Goal: Task Accomplishment & Management: Complete application form

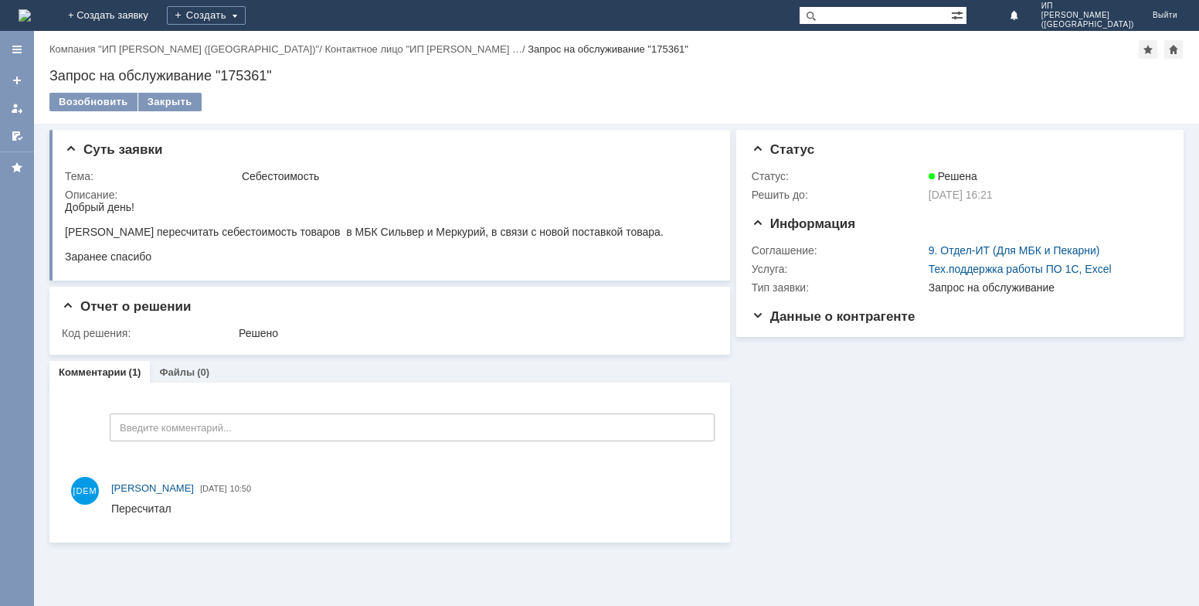
click at [31, 15] on img at bounding box center [25, 15] width 12 height 12
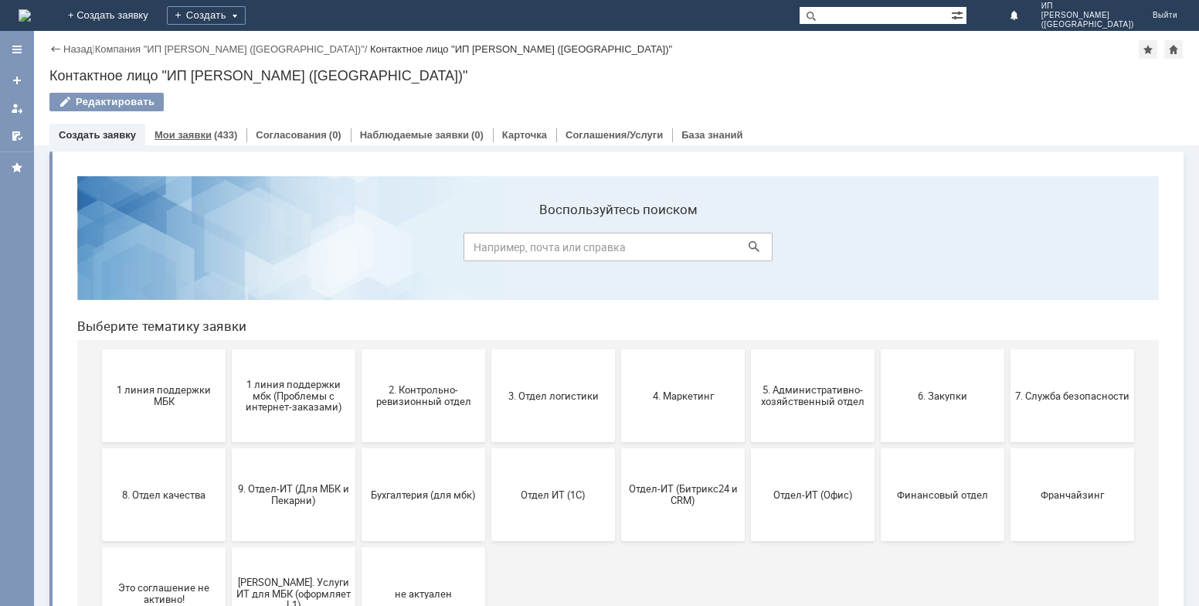
click at [199, 130] on link "Мои заявки" at bounding box center [182, 135] width 57 height 12
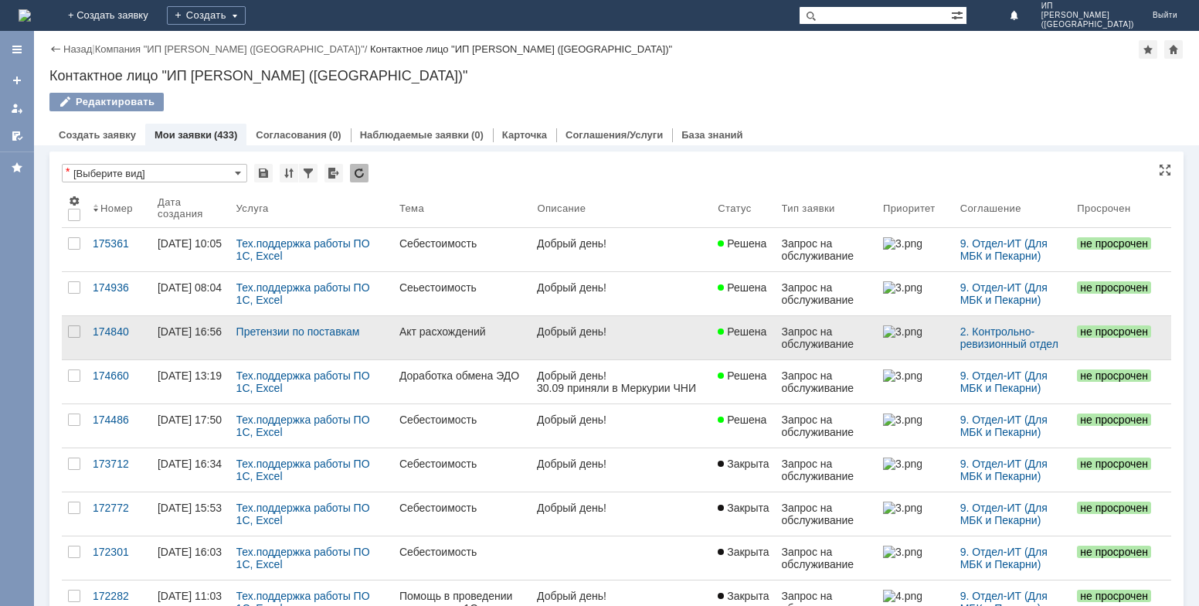
click at [470, 333] on div "Акт расхождений" at bounding box center [462, 331] width 126 height 12
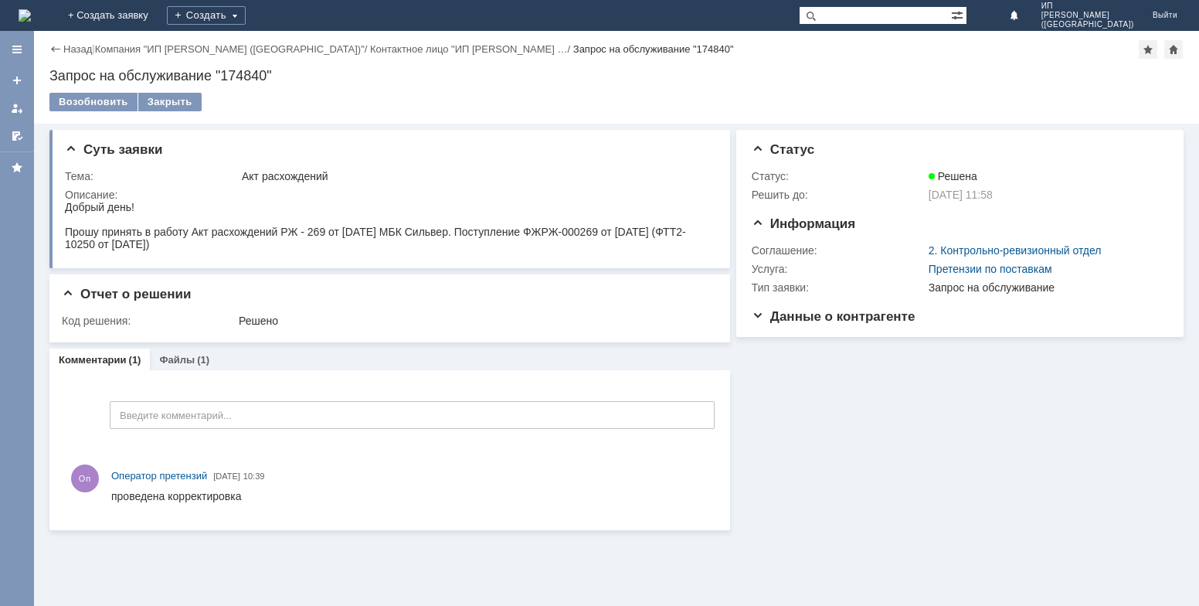
drag, startPoint x: 66, startPoint y: 208, endPoint x: 264, endPoint y: 246, distance: 202.2
click at [264, 249] on body "Добрый день! Прошу принять в работу Акт расхождений РЖ - 269 от 03.08.2025 МБК …" at bounding box center [387, 225] width 645 height 49
copy body "Добрый день! Прошу принять в работу Акт расхождений РЖ - 269 от 03.08.2025 МБК …"
click at [158, 10] on link "+ Создать заявку" at bounding box center [108, 15] width 99 height 31
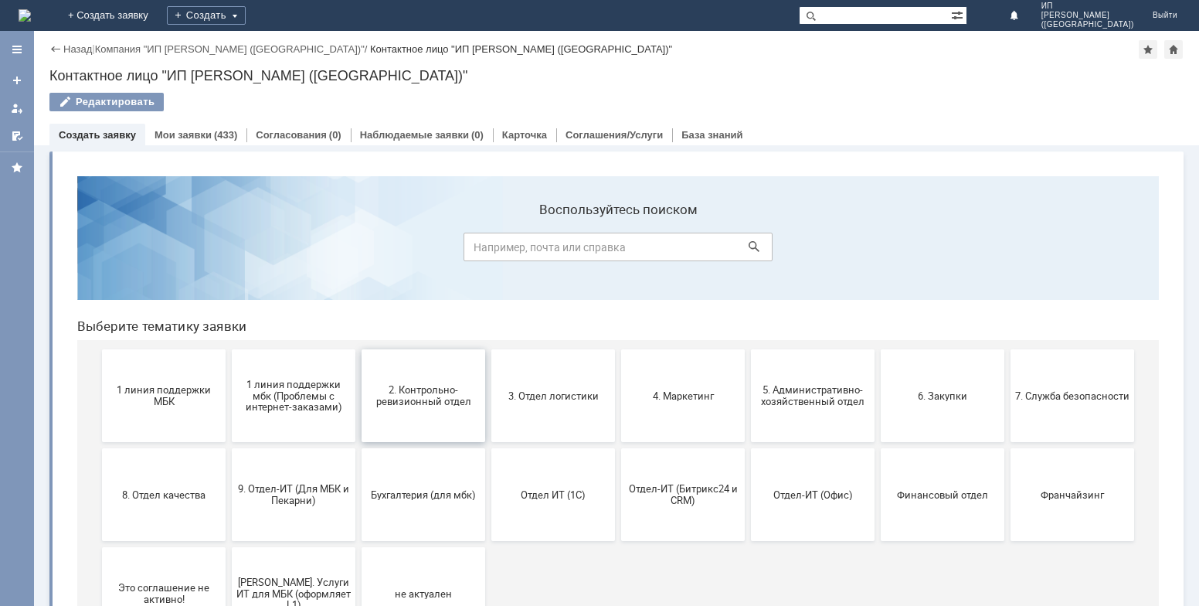
click at [432, 399] on span "2. Контрольно-ревизионный отдел" at bounding box center [423, 395] width 114 height 23
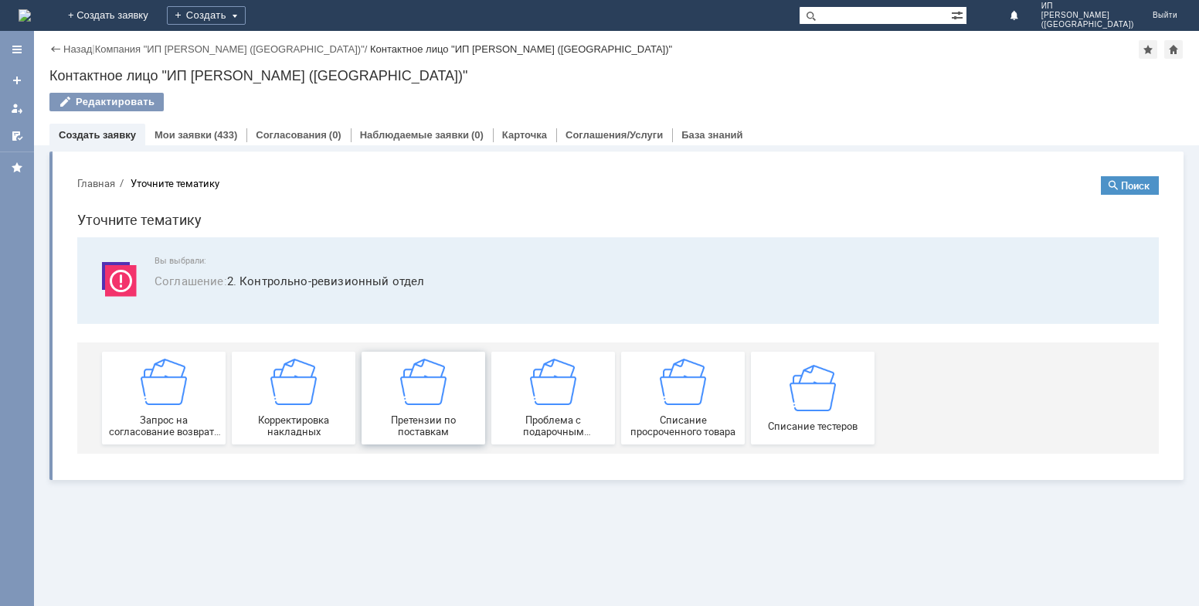
click at [415, 387] on img at bounding box center [423, 381] width 46 height 46
click at [158, 11] on link "+ Создать заявку" at bounding box center [108, 15] width 99 height 31
click at [430, 403] on img at bounding box center [423, 381] width 46 height 46
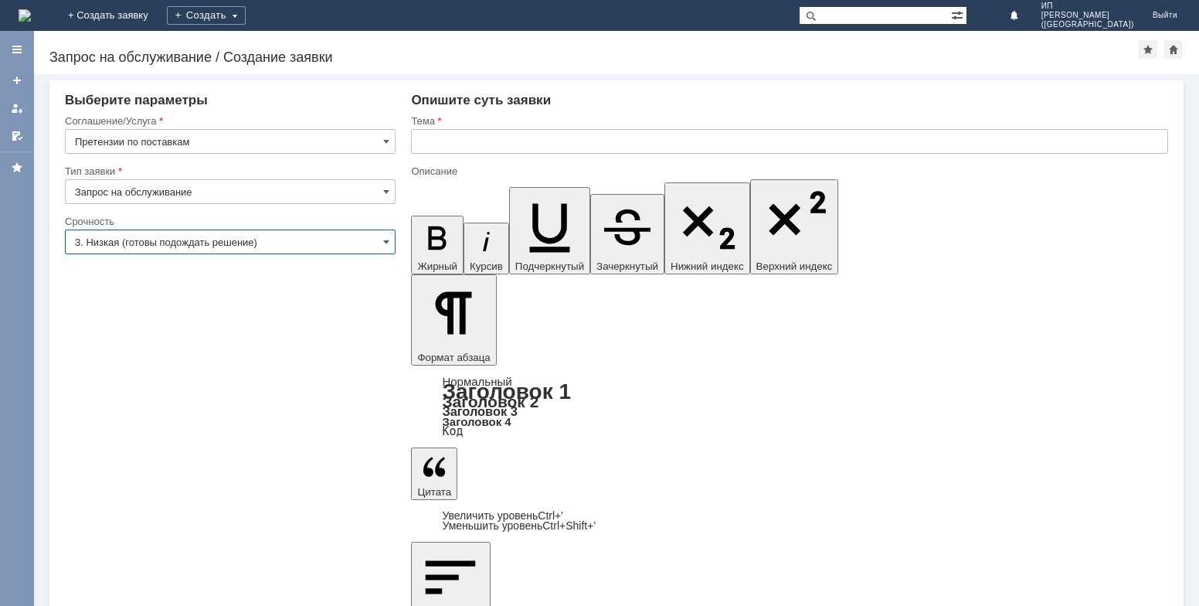
click at [379, 246] on input "3. Низкая (готовы подождать решение)" at bounding box center [230, 241] width 331 height 25
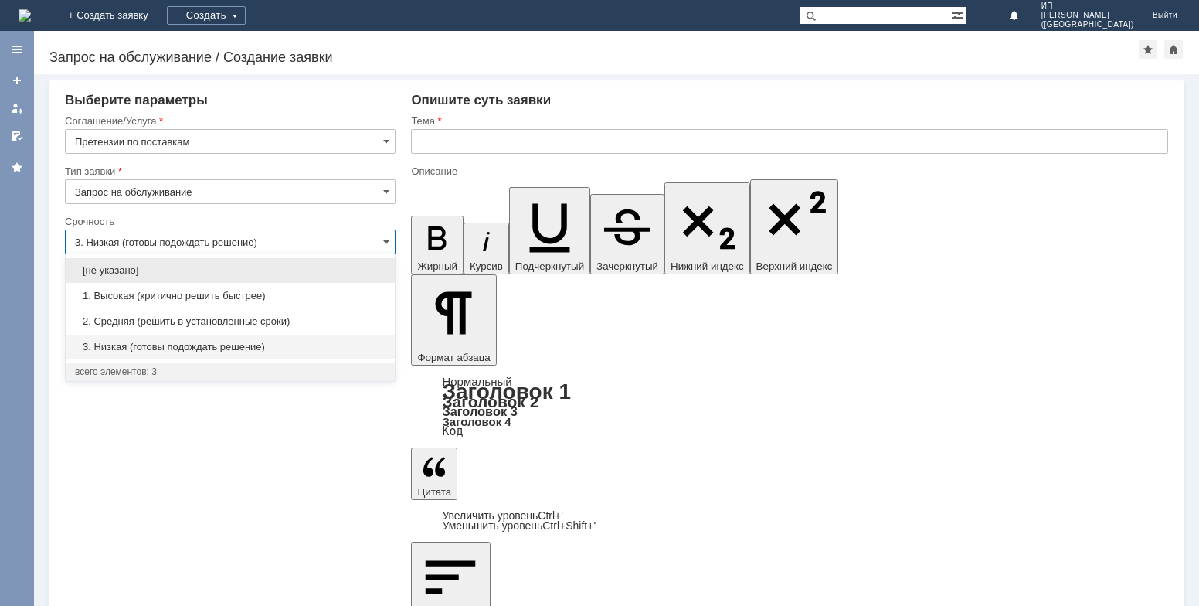
drag, startPoint x: 229, startPoint y: 320, endPoint x: 239, endPoint y: 309, distance: 15.3
click at [231, 316] on span "2. Средняя (решить в установленные сроки)" at bounding box center [230, 321] width 311 height 12
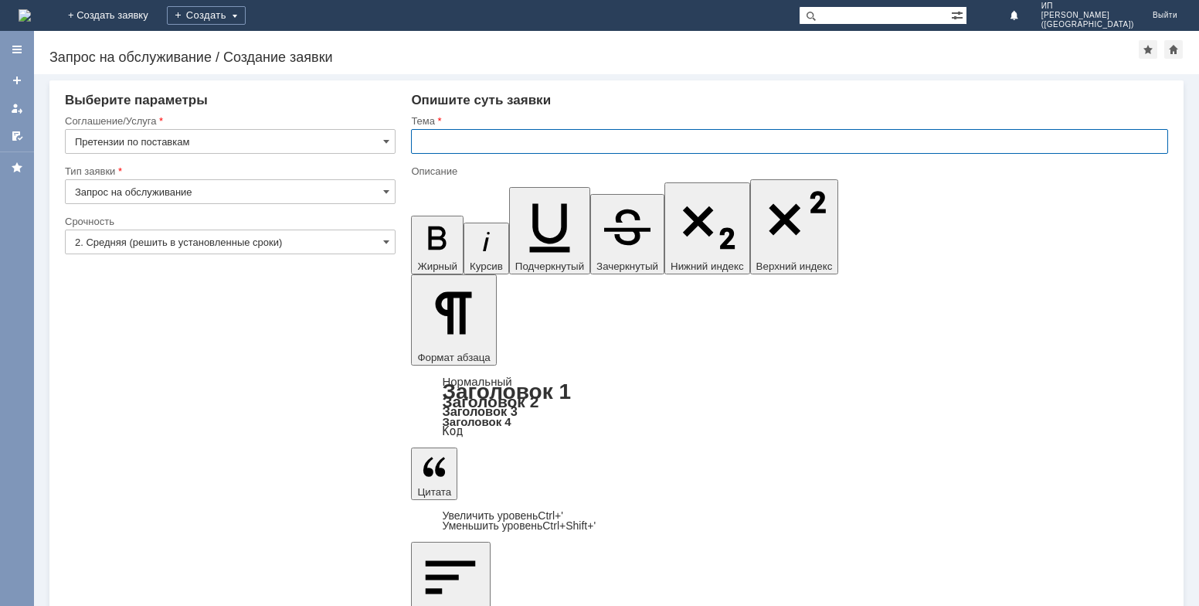
click at [477, 149] on input "text" at bounding box center [789, 141] width 757 height 25
type input "2. Средняя (решить в установленные сроки)"
type input "Акт расхожденйи"
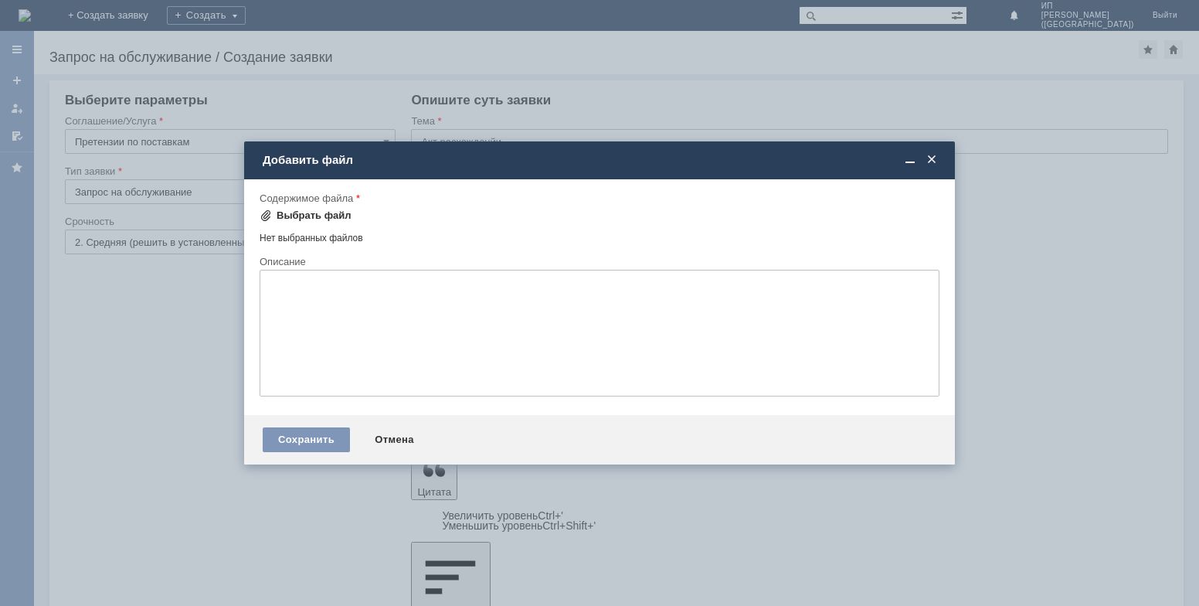
click at [324, 215] on div "Выбрать файл" at bounding box center [314, 215] width 75 height 12
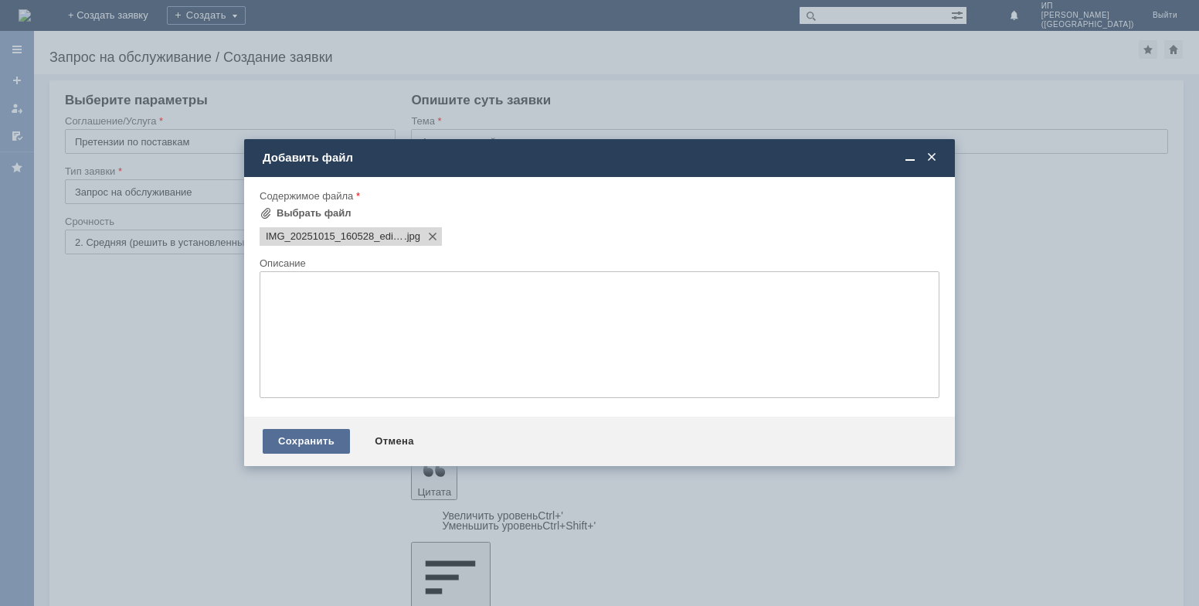
click at [308, 443] on div "Сохранить" at bounding box center [306, 441] width 87 height 25
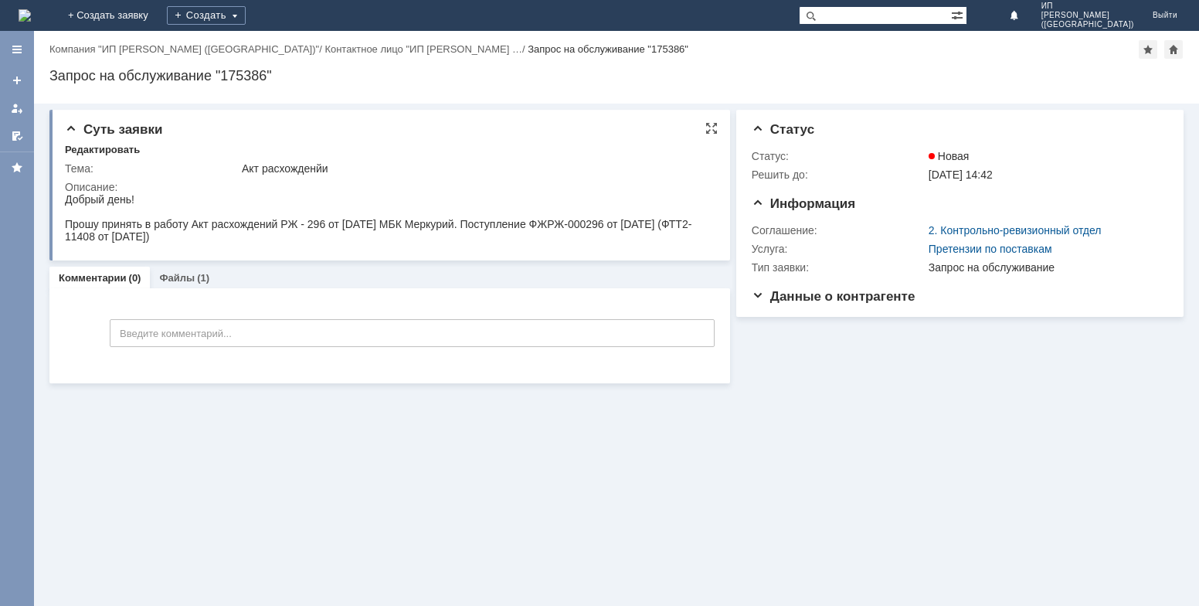
drag, startPoint x: 67, startPoint y: 199, endPoint x: 224, endPoint y: 240, distance: 162.3
click at [224, 240] on body "Добрый день! Прошу принять в работу Акт расхождений РЖ - 296 от [DATE] МБК Мерк…" at bounding box center [387, 217] width 645 height 49
copy body "Добрый день! Прошу принять в работу Акт расхождений РЖ - 296 от [DATE] МБК Мерк…"
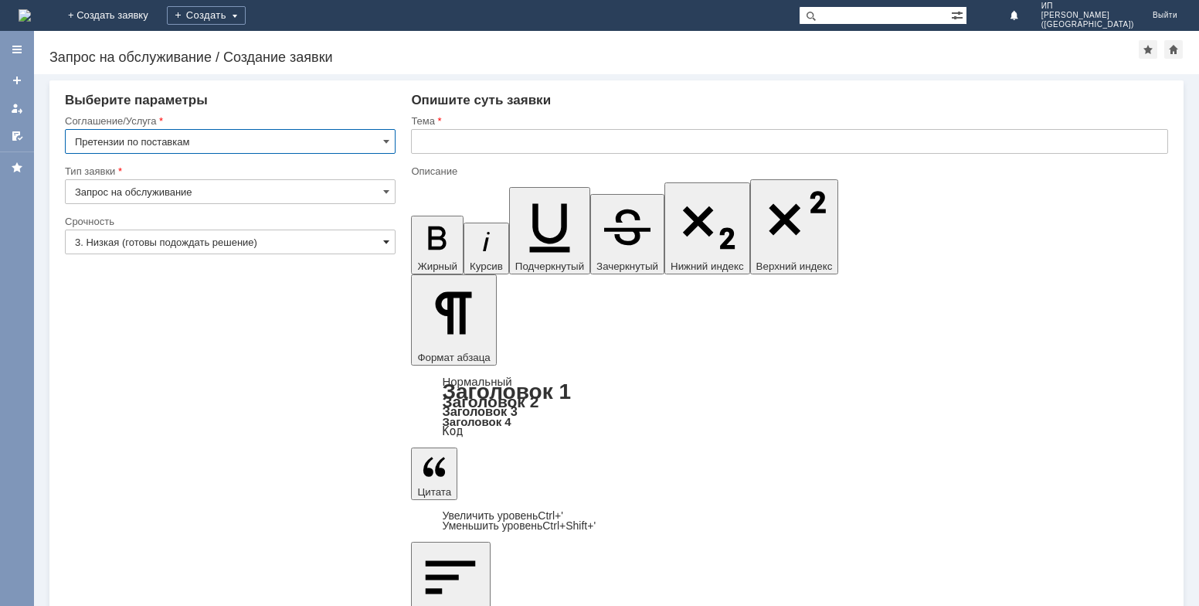
click at [383, 236] on span at bounding box center [386, 242] width 6 height 12
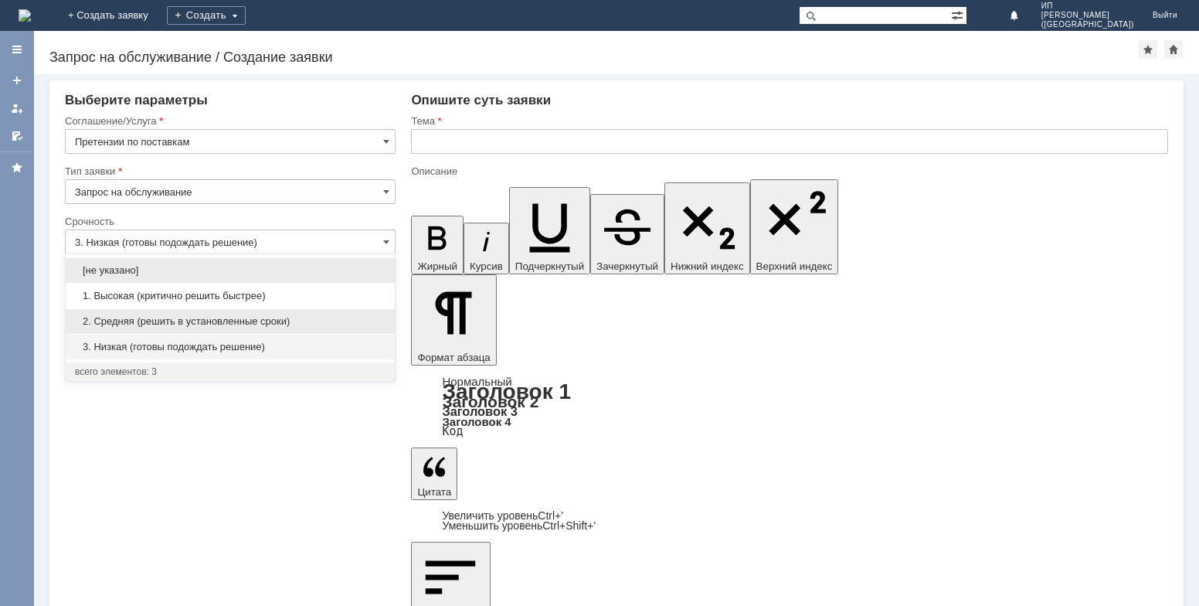
click at [297, 314] on div "2. Средняя (решить в установленные сроки)" at bounding box center [230, 321] width 329 height 25
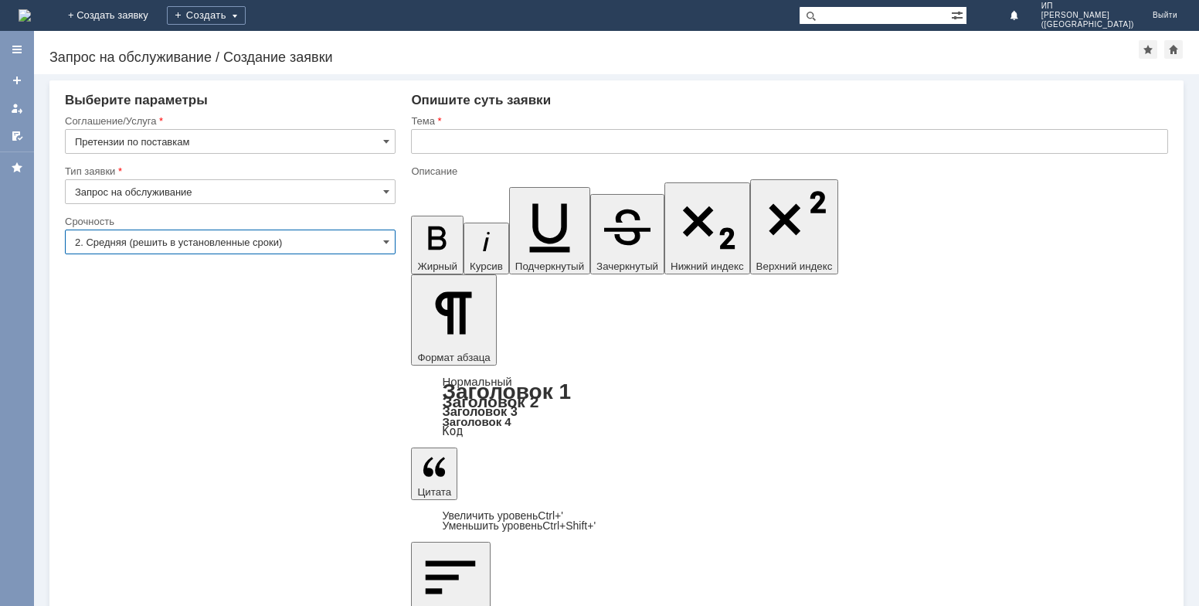
type input "2. Средняя (решить в установленные сроки)"
click at [474, 148] on input "text" at bounding box center [789, 141] width 757 height 25
type input "С"
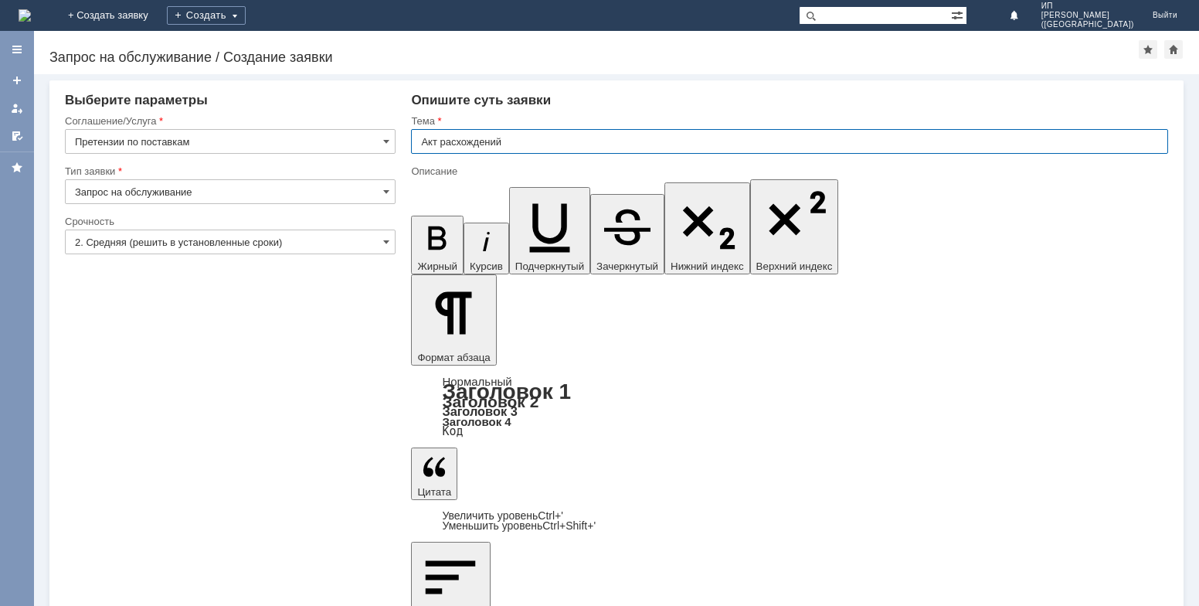
type input "Акт расхождений"
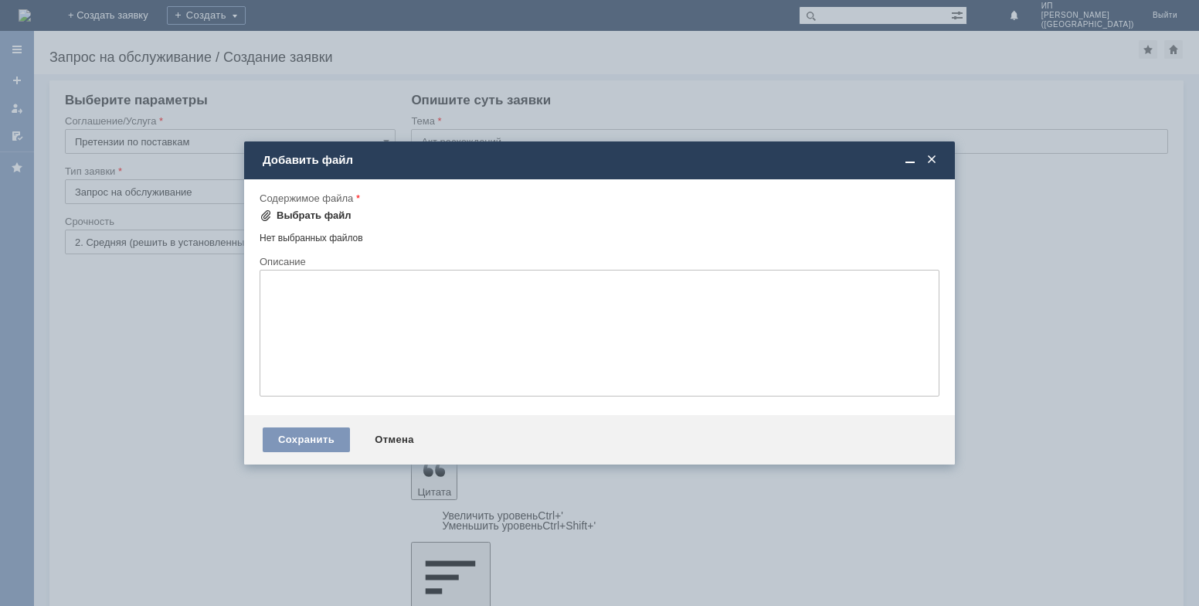
click at [338, 214] on div "Выбрать файл" at bounding box center [314, 215] width 75 height 12
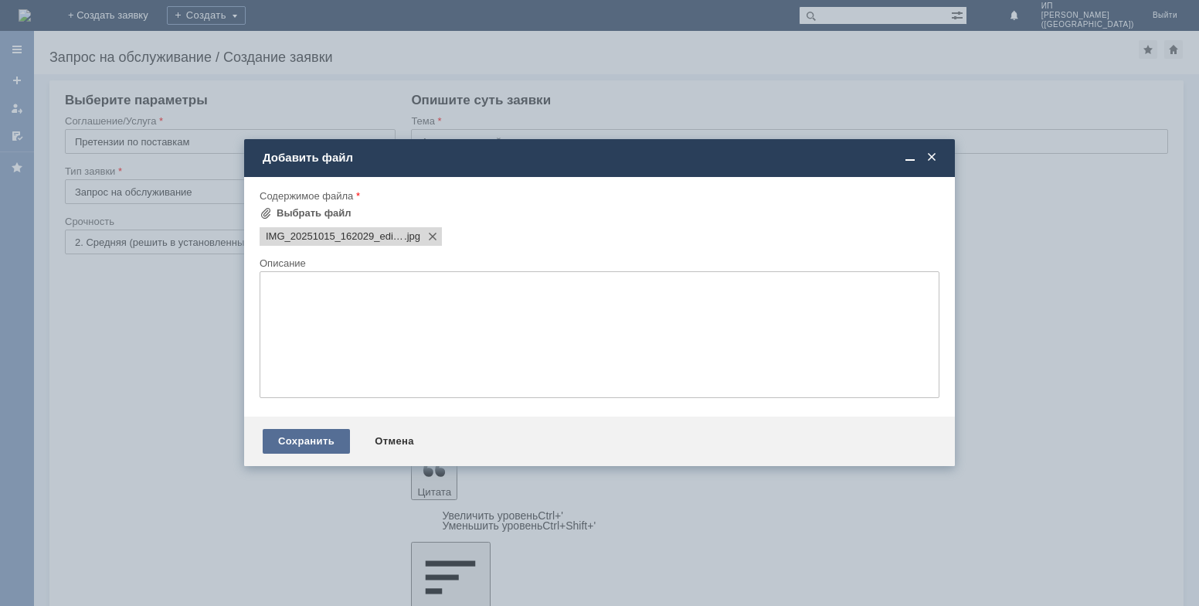
click at [294, 434] on div "Сохранить" at bounding box center [306, 441] width 87 height 25
